Goal: Browse casually

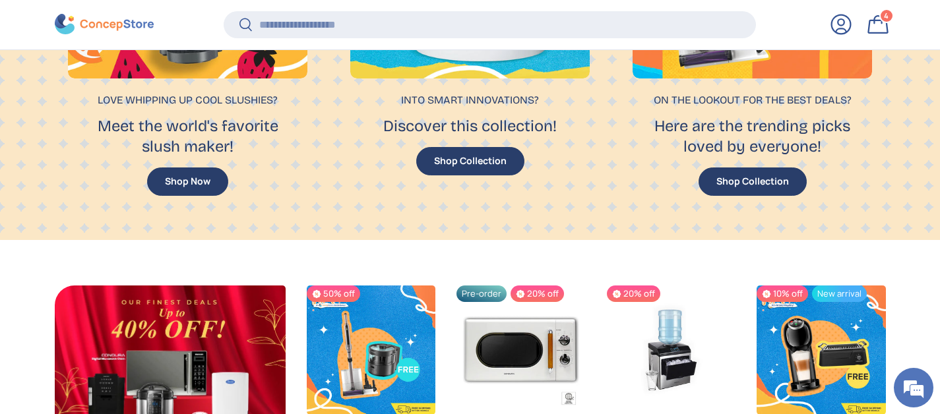
scroll to position [1464, 0]
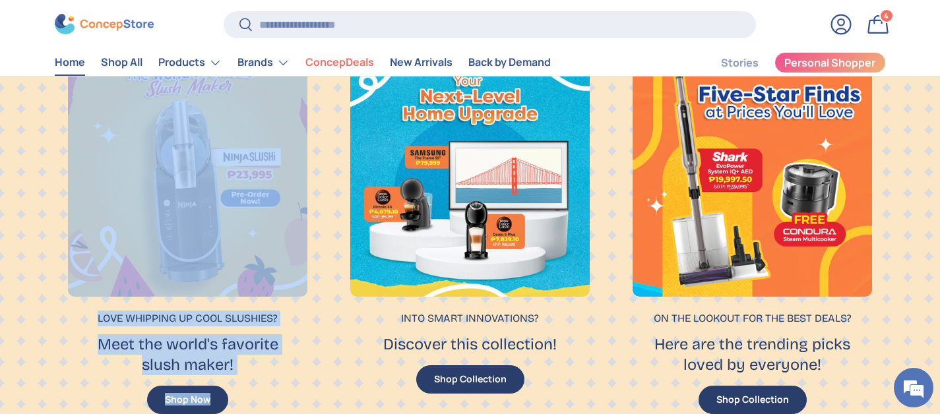
scroll to position [1079, 0]
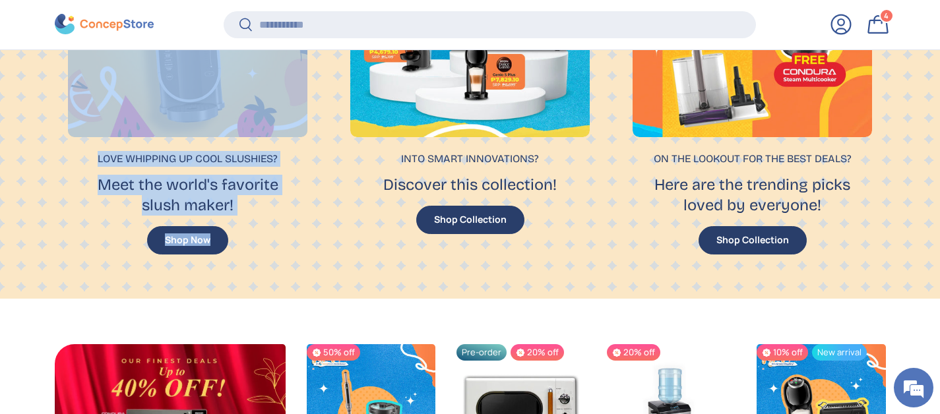
drag, startPoint x: 49, startPoint y: 115, endPoint x: 216, endPoint y: 266, distance: 225.1
click at [201, 270] on div "Explore Curated Offers Love whipping up cool slushies? Meet the world's favorit…" at bounding box center [470, 49] width 940 height 497
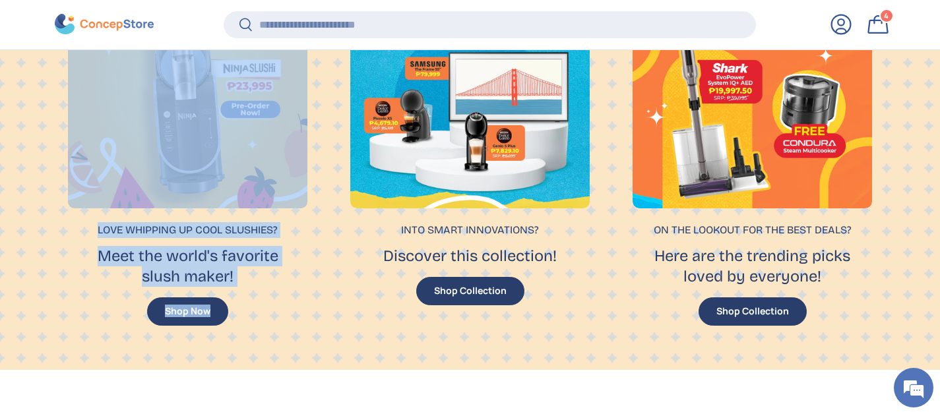
scroll to position [1074, 0]
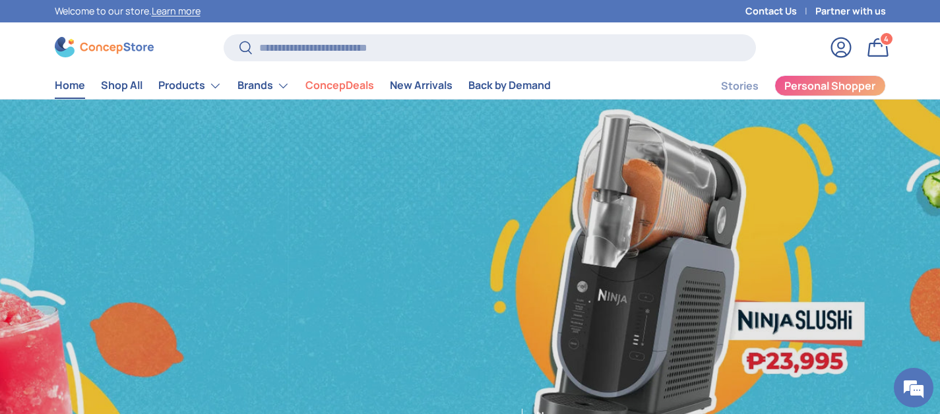
scroll to position [0, 1880]
